Goal: Information Seeking & Learning: Learn about a topic

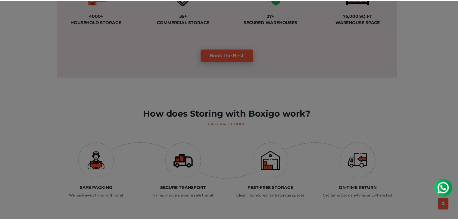
scroll to position [572, 0]
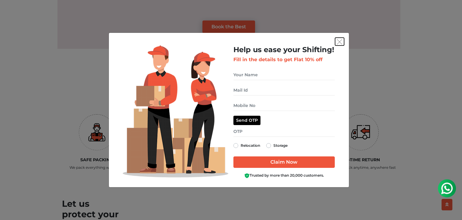
click at [337, 42] on img "get free quote dialog" at bounding box center [339, 41] width 5 height 5
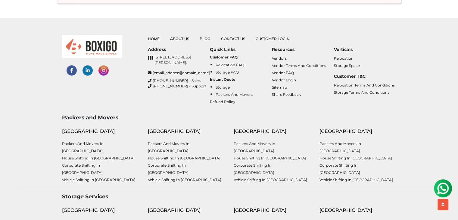
scroll to position [1748, 0]
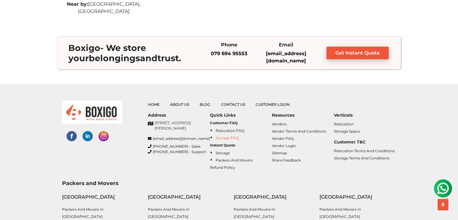
click at [228, 135] on link "Storage FAQ" at bounding box center [227, 137] width 23 height 5
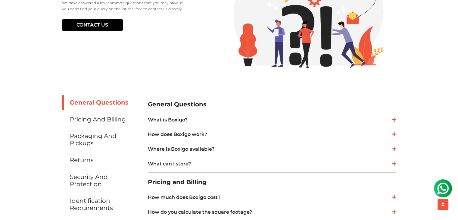
click at [191, 161] on link "What can I store?" at bounding box center [272, 163] width 248 height 7
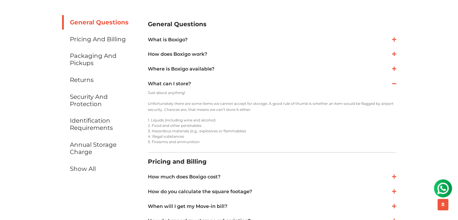
scroll to position [181, 0]
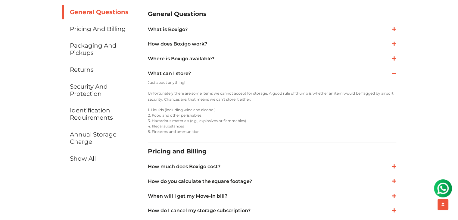
click at [177, 42] on link "How does Boxigo work?" at bounding box center [272, 43] width 248 height 7
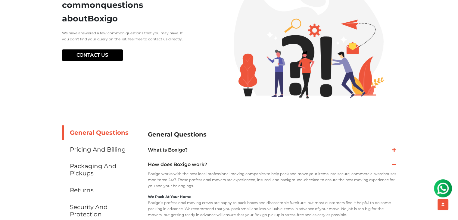
scroll to position [0, 0]
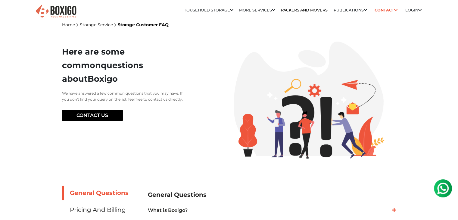
click at [233, 162] on section "Here are some common questions about Boxigo We have answered a few common quest…" at bounding box center [229, 100] width 334 height 144
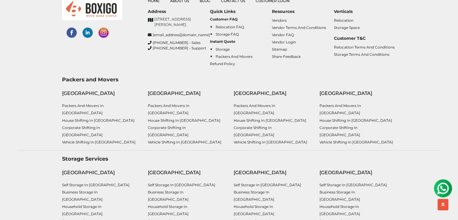
scroll to position [994, 0]
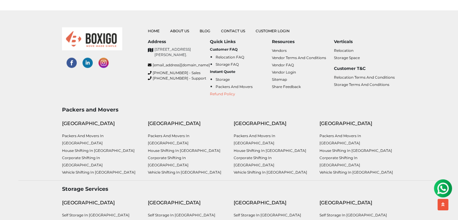
click at [226, 95] on link "Refund Policy" at bounding box center [222, 94] width 25 height 5
click at [338, 79] on li "Relocation Terms and Conditions" at bounding box center [365, 76] width 62 height 7
click at [338, 77] on link "Relocation Terms and Conditions" at bounding box center [364, 77] width 61 height 5
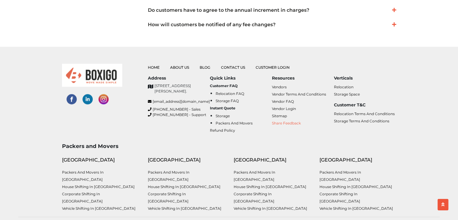
scroll to position [751, 0]
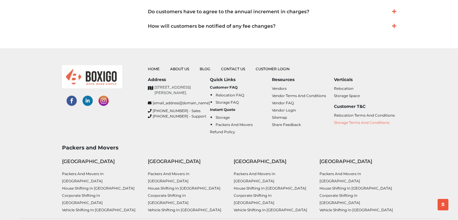
click at [341, 123] on link "Storage Terms and Conditions" at bounding box center [361, 122] width 55 height 5
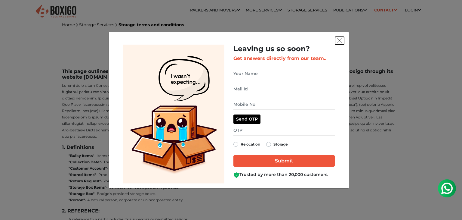
click at [339, 38] on button "get free quote dialog" at bounding box center [339, 41] width 9 height 8
